Goal: Task Accomplishment & Management: Manage account settings

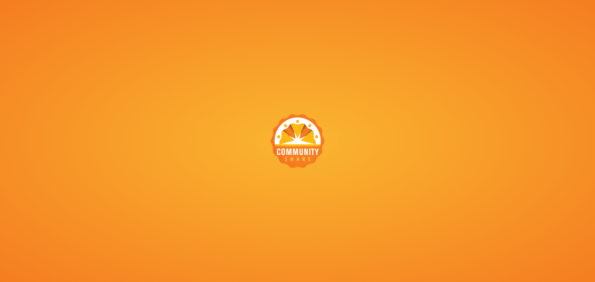
click at [326, 138] on div at bounding box center [297, 141] width 595 height 282
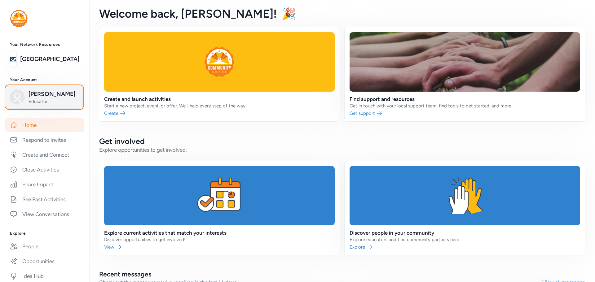
click at [42, 108] on button "[PERSON_NAME] Educator" at bounding box center [44, 97] width 77 height 23
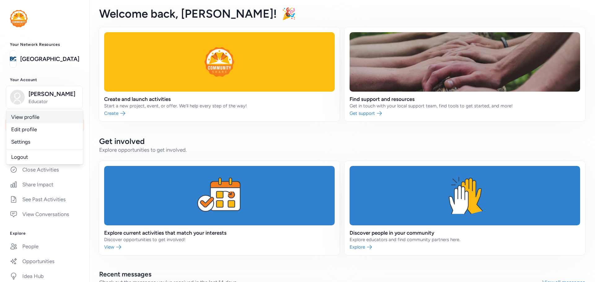
click at [31, 119] on link "View profile" at bounding box center [44, 117] width 77 height 12
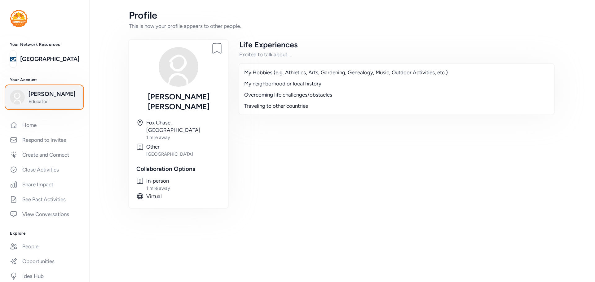
click at [42, 105] on span "Educator" at bounding box center [54, 102] width 50 height 6
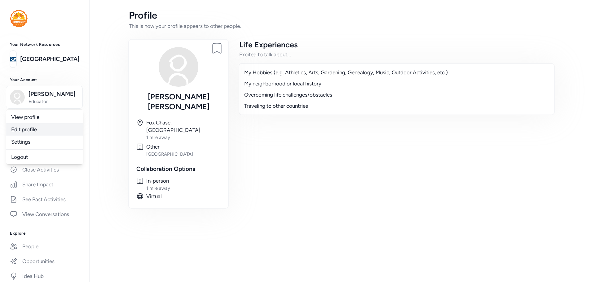
click at [29, 130] on link "Edit profile" at bounding box center [44, 129] width 77 height 12
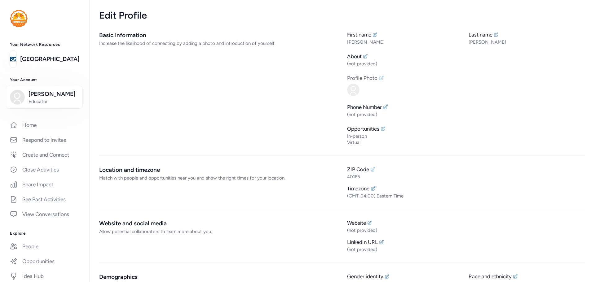
click at [381, 79] on icon at bounding box center [381, 78] width 4 height 4
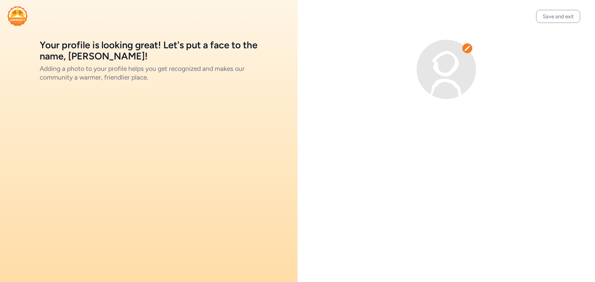
click at [468, 51] on icon at bounding box center [467, 48] width 6 height 6
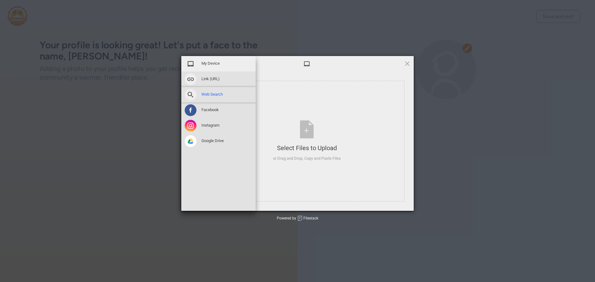
click at [206, 95] on span "Web Search" at bounding box center [211, 95] width 21 height 6
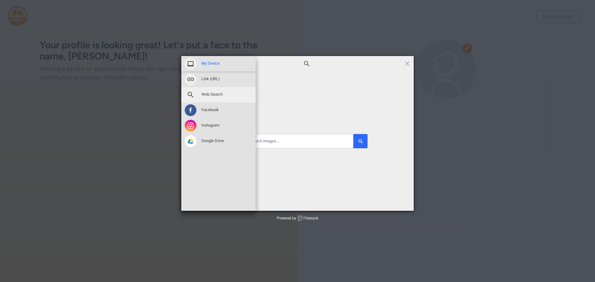
click at [210, 64] on span "My Device" at bounding box center [210, 64] width 18 height 6
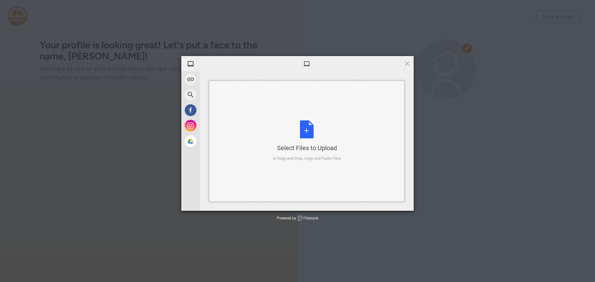
click at [294, 135] on div "Select Files to Upload or Drag and Drop, Copy and Paste Files" at bounding box center [307, 141] width 68 height 41
